Goal: Communication & Community: Ask a question

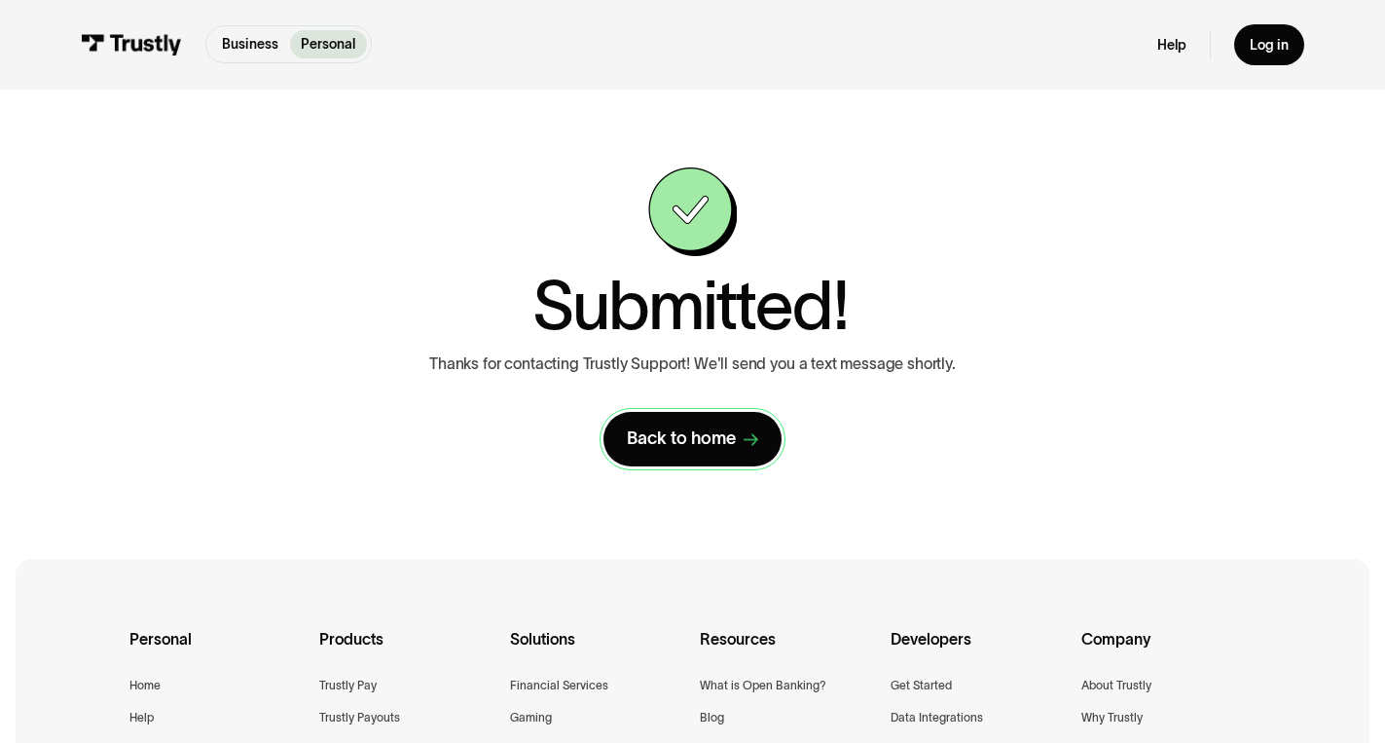
click at [725, 439] on div "Back to home" at bounding box center [681, 438] width 109 height 22
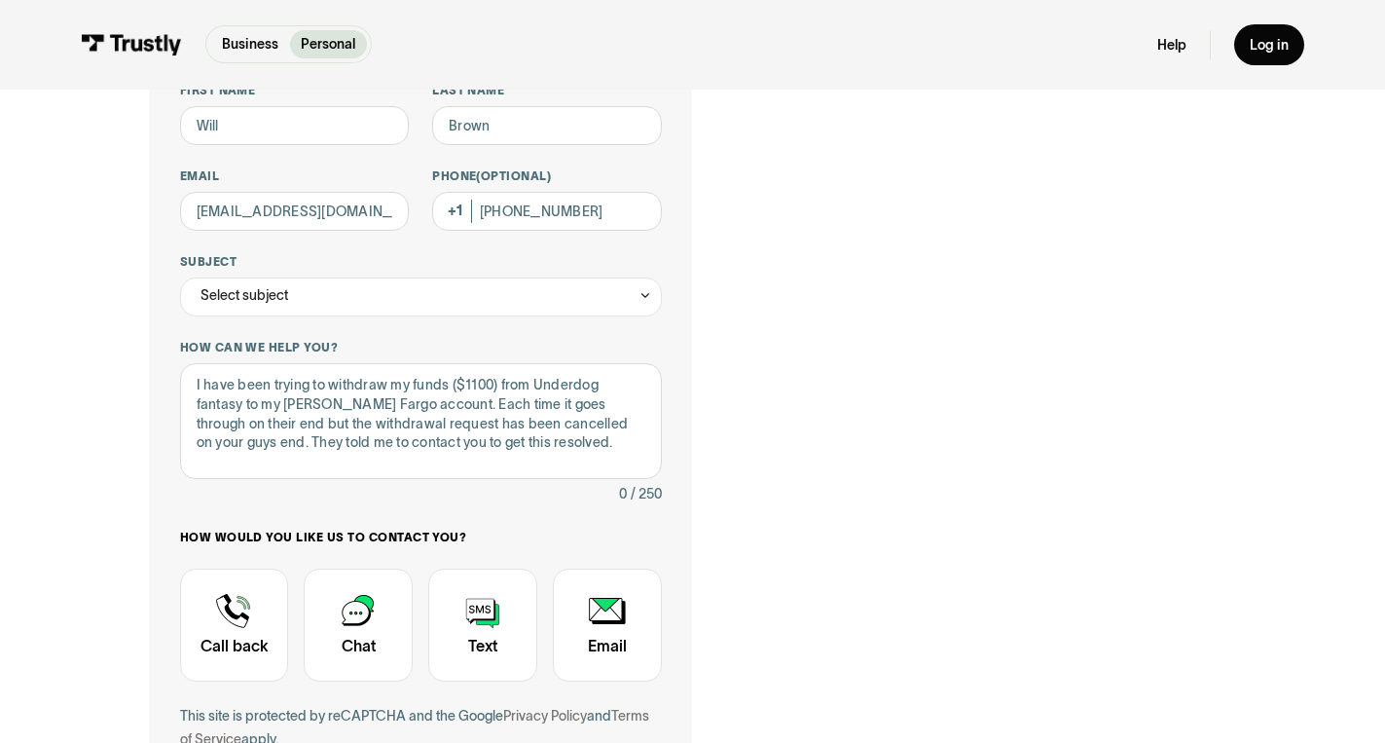
scroll to position [210, 0]
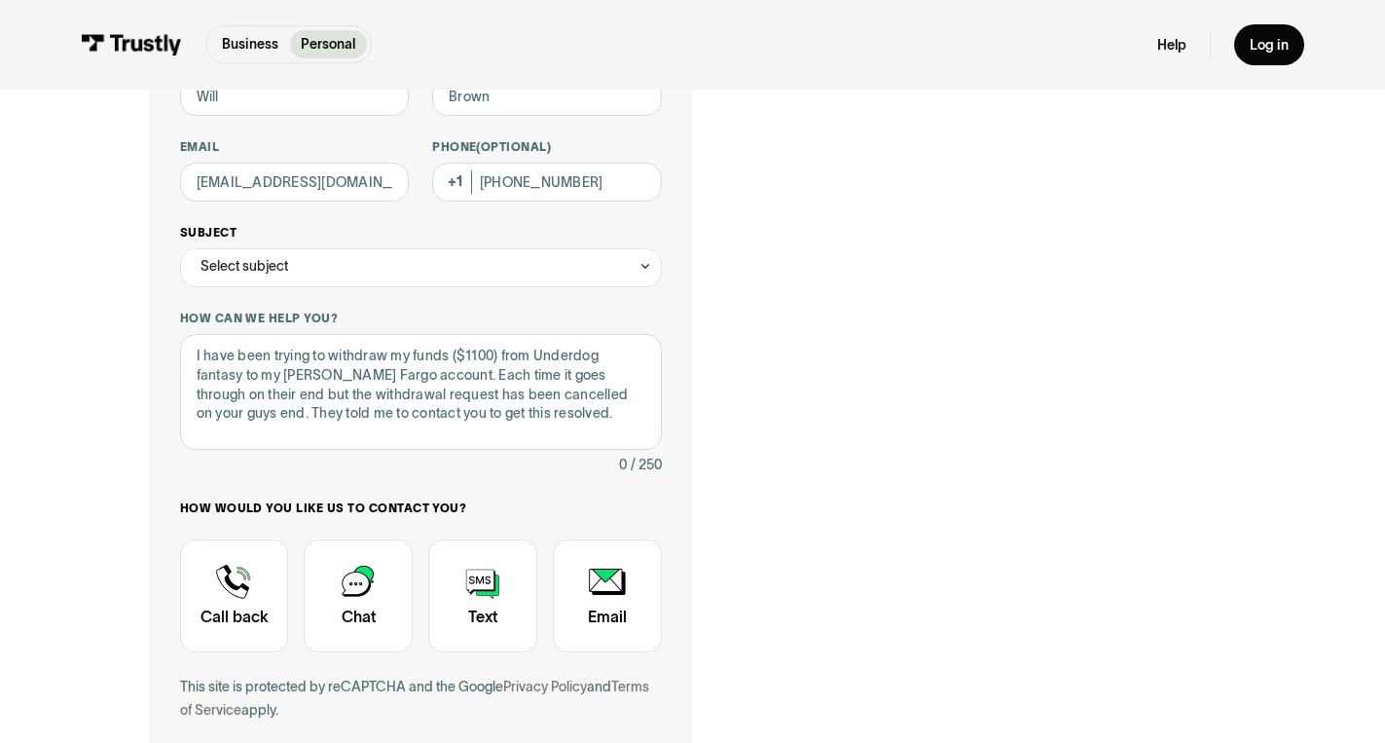
click at [553, 264] on div "Select subject" at bounding box center [421, 267] width 482 height 39
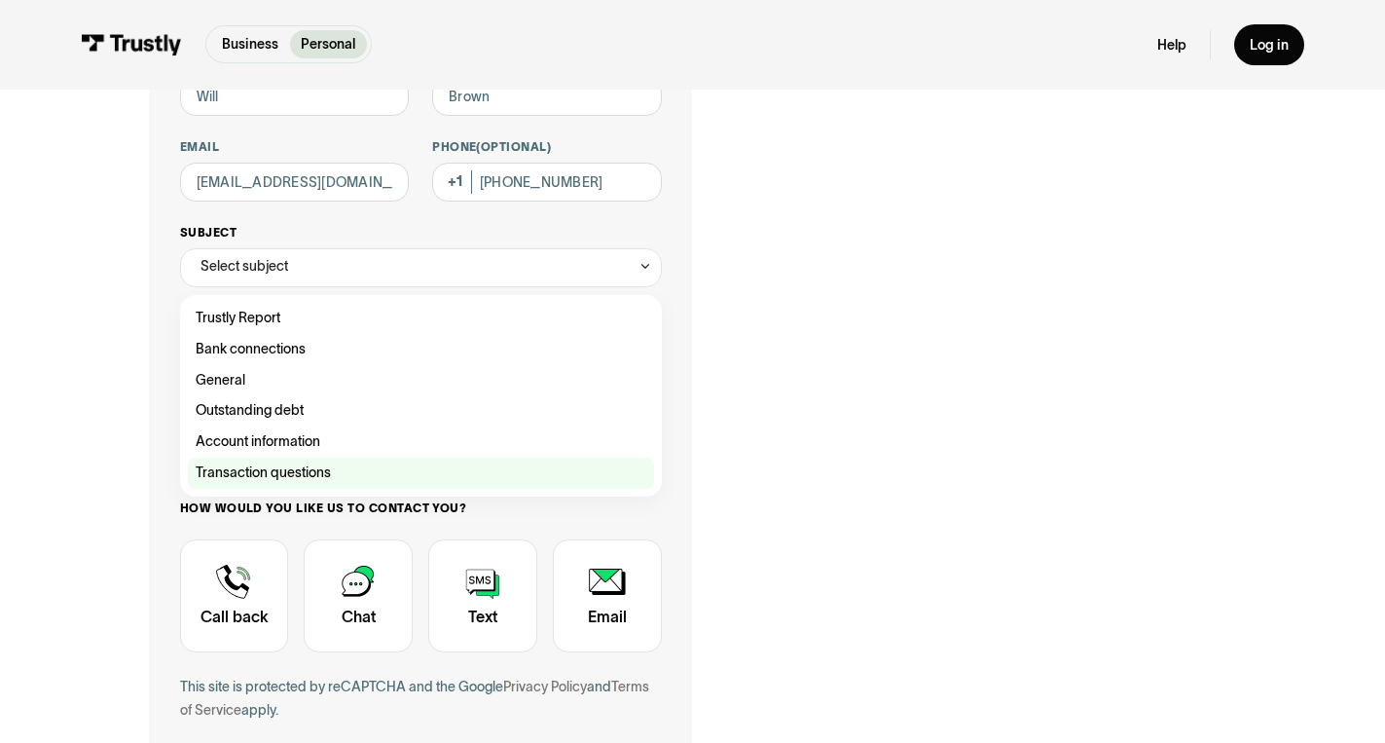
click at [263, 469] on div "Contact Trustly Support" at bounding box center [421, 473] width 466 height 31
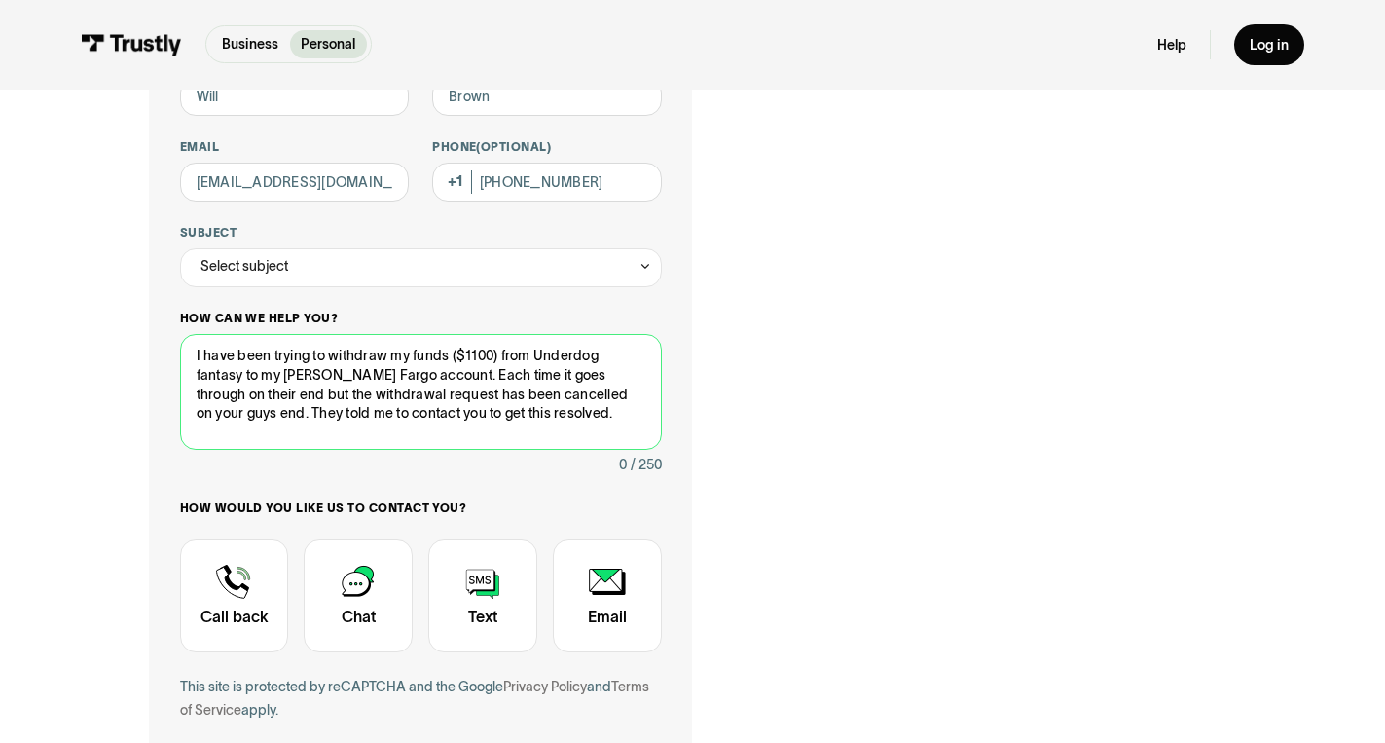
drag, startPoint x: 420, startPoint y: 373, endPoint x: 547, endPoint y: 436, distance: 142.4
click at [547, 436] on textarea "I have been trying to withdraw my funds ($1100) from Underdog fantasy to my [PE…" at bounding box center [421, 392] width 482 height 117
click at [371, 393] on textarea "I have been trying to withdraw my funds ($1100) from Underdog fantasy to my [PE…" at bounding box center [421, 392] width 482 height 117
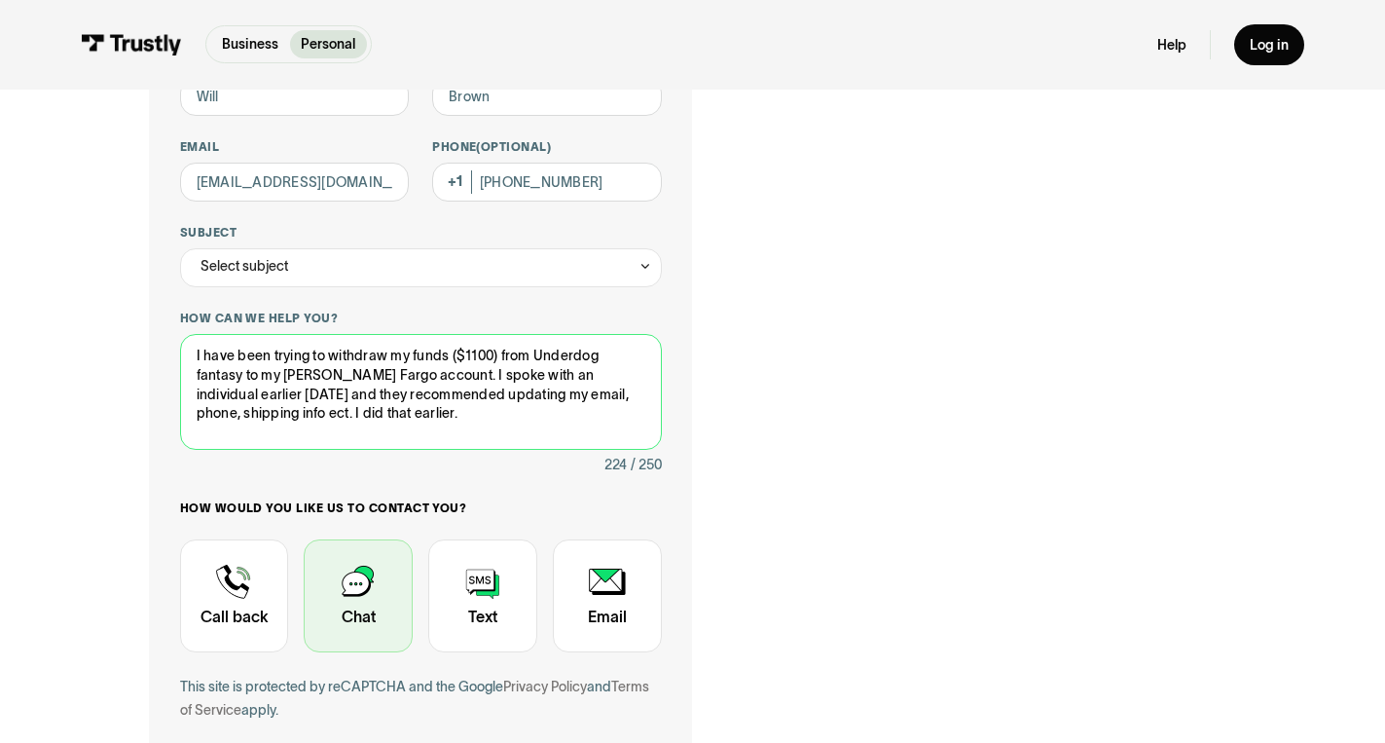
type textarea "I have been trying to withdraw my funds ($1100) from Underdog fantasy to my [PE…"
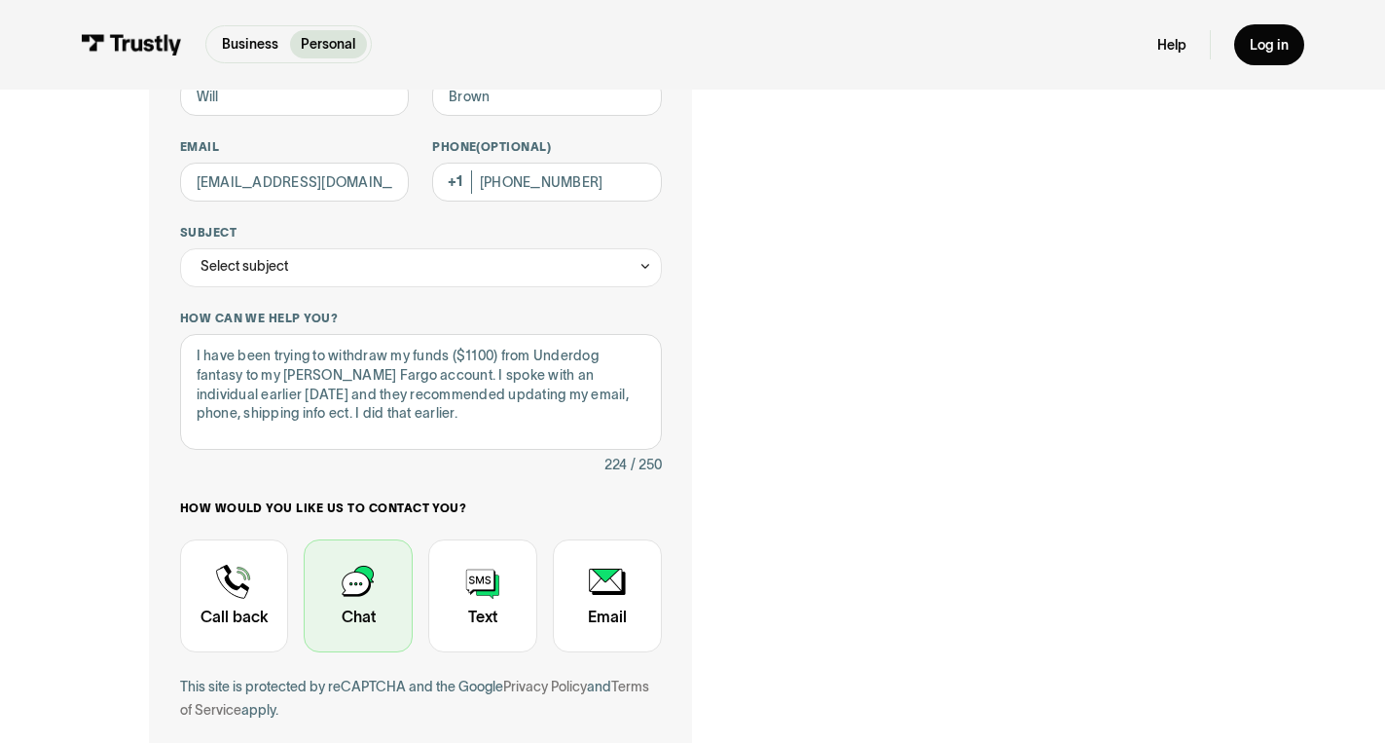
click at [367, 580] on div "Contact Trustly Support" at bounding box center [358, 595] width 109 height 113
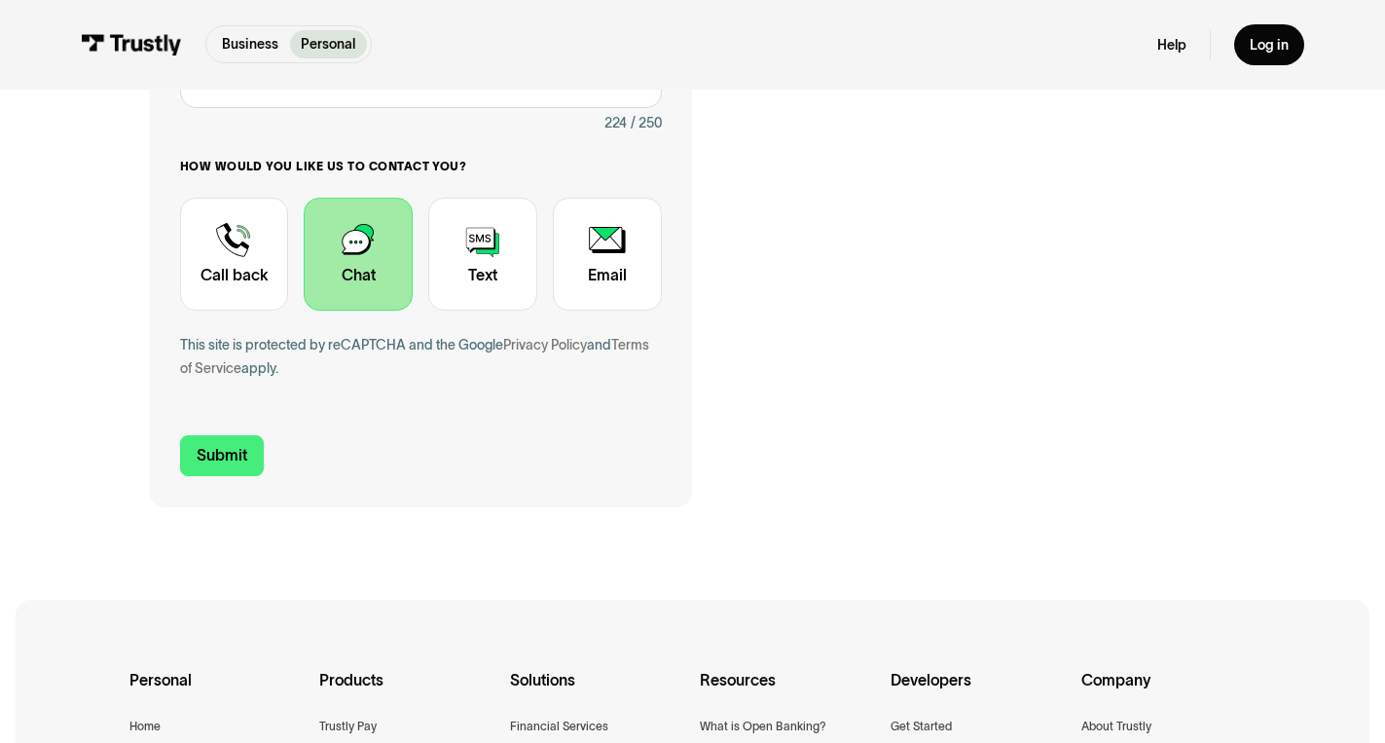
scroll to position [553, 0]
click at [215, 450] on input "Submit" at bounding box center [222, 454] width 84 height 41
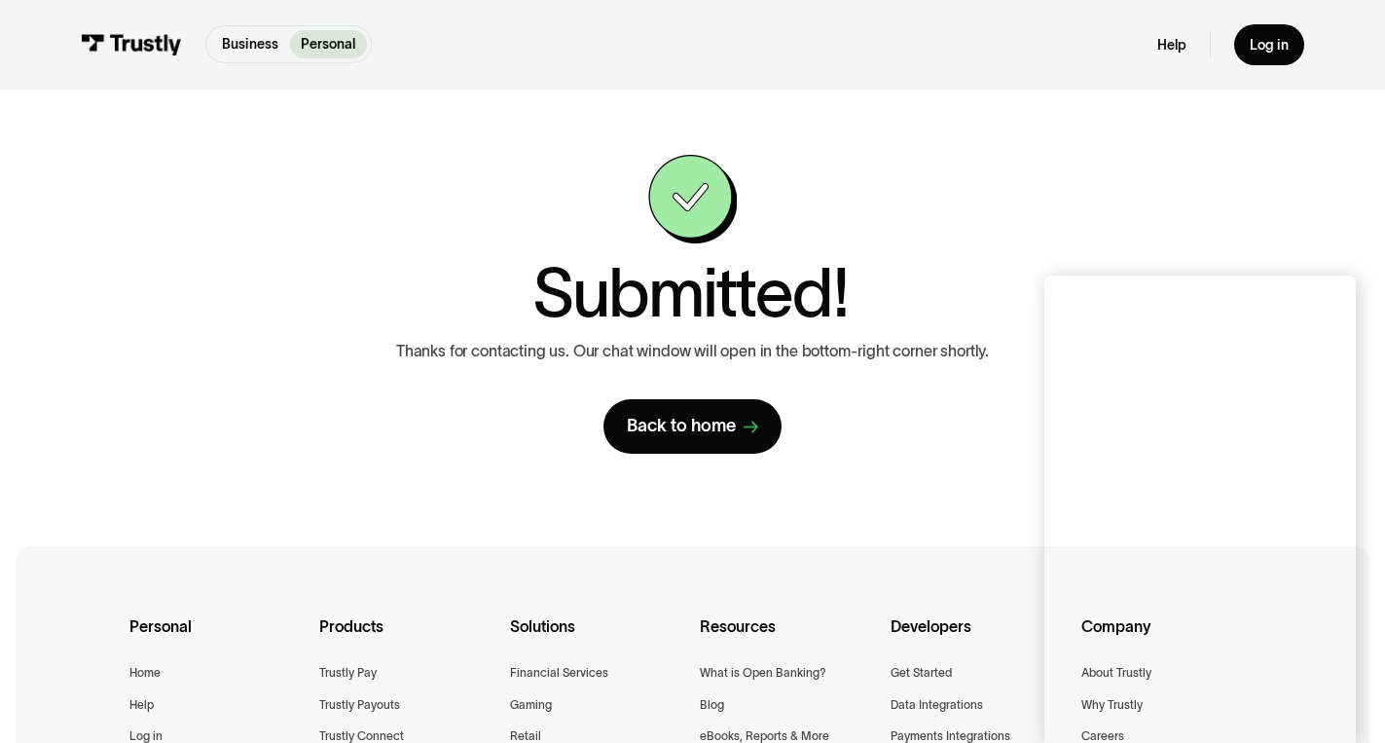
scroll to position [12, 0]
